Goal: Find specific page/section: Find specific page/section

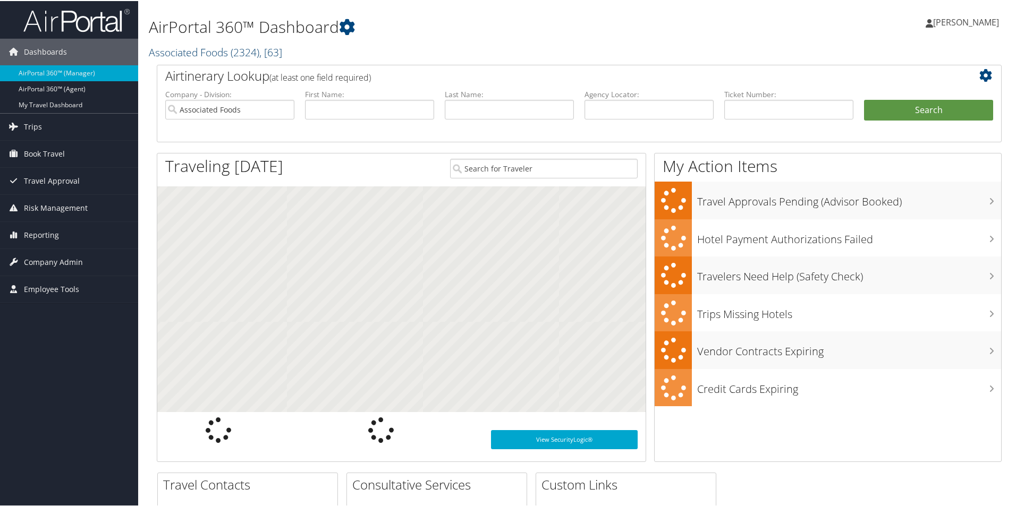
click at [219, 50] on link "Associated Foods ( 2324 ) , [ 63 ]" at bounding box center [215, 51] width 133 height 14
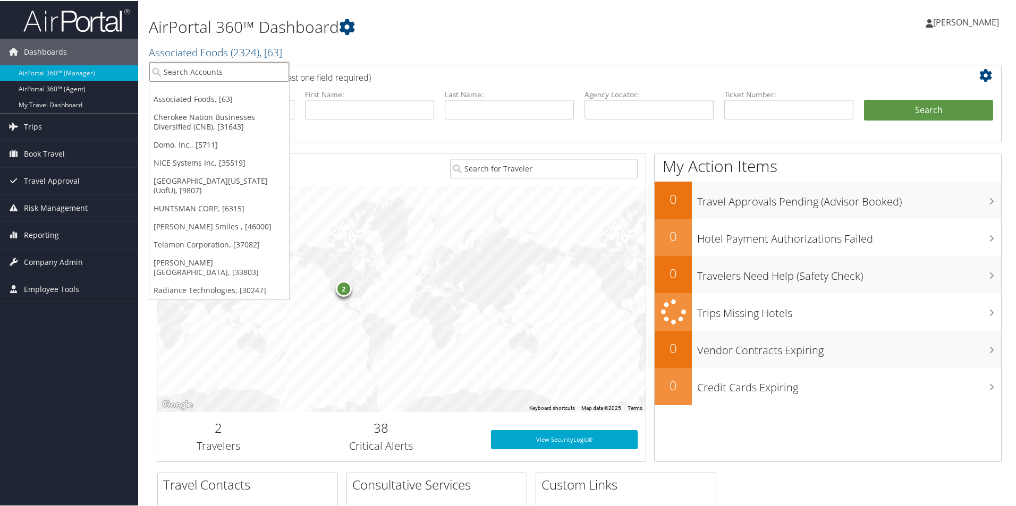
click at [223, 64] on input "search" at bounding box center [219, 71] width 140 height 20
type input "cherok"
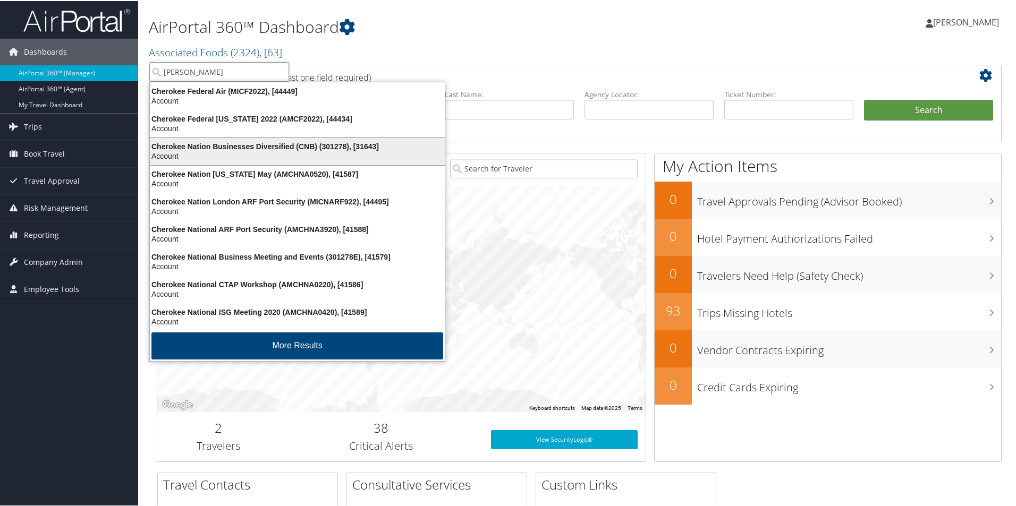
click at [261, 152] on div "Account" at bounding box center [297, 155] width 308 height 10
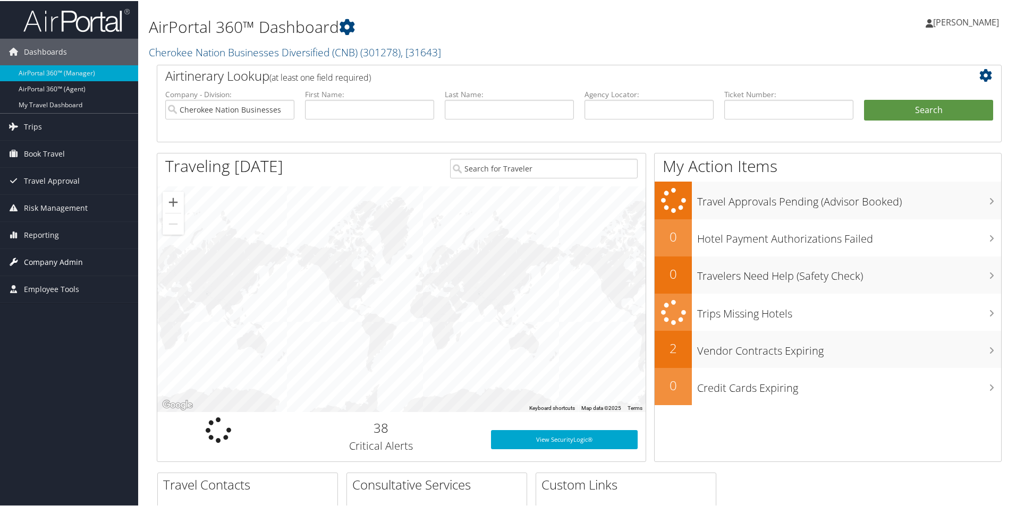
click at [67, 261] on span "Company Admin" at bounding box center [53, 261] width 59 height 27
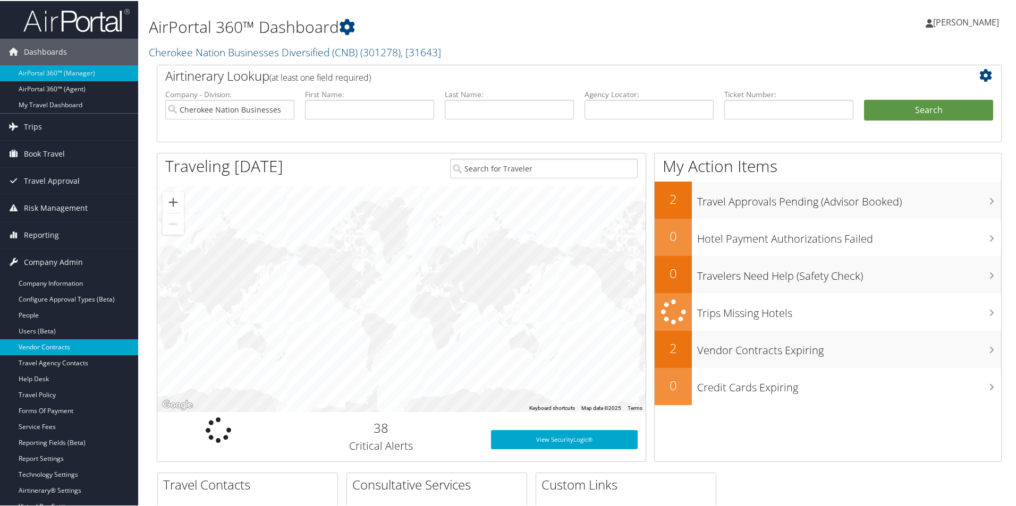
click at [61, 342] on link "Vendor Contracts" at bounding box center [69, 346] width 138 height 16
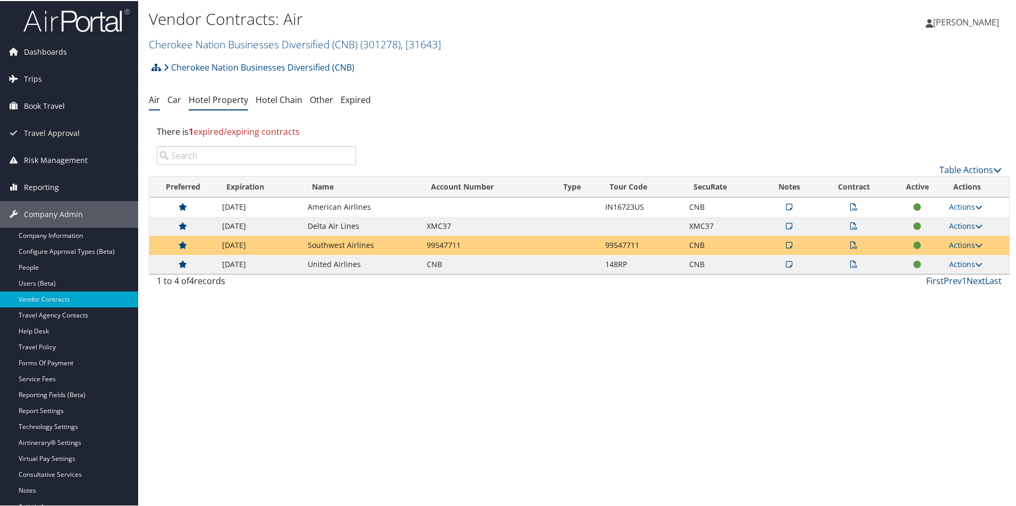
click at [218, 102] on link "Hotel Property" at bounding box center [218, 99] width 59 height 12
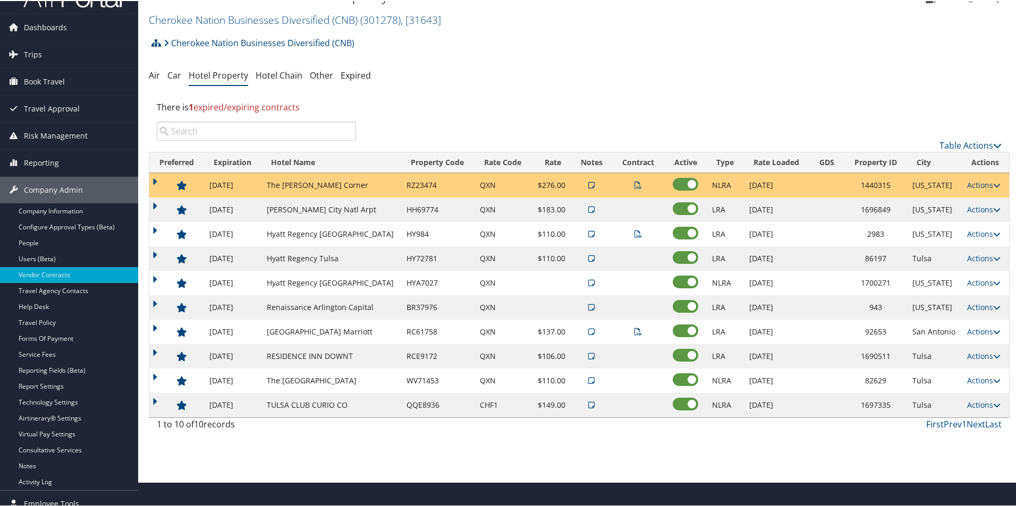
scroll to position [35, 0]
